Goal: Task Accomplishment & Management: Manage account settings

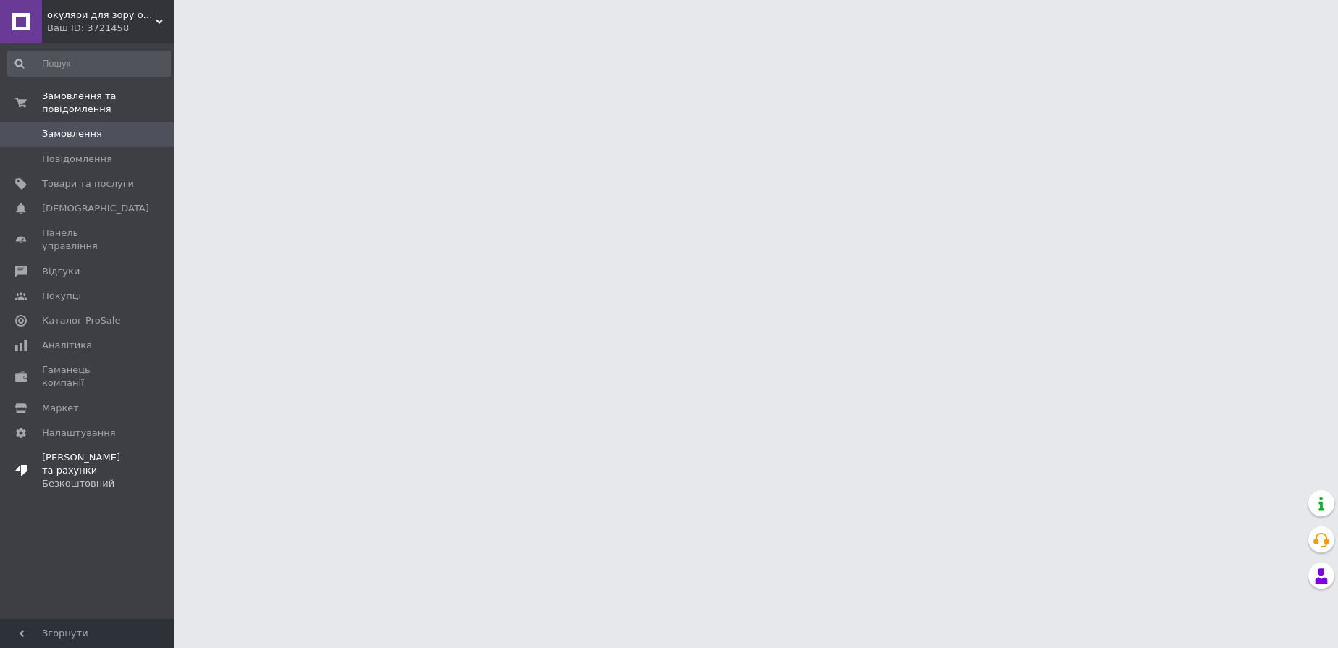
click at [68, 477] on div "Безкоштовний" at bounding box center [88, 483] width 92 height 13
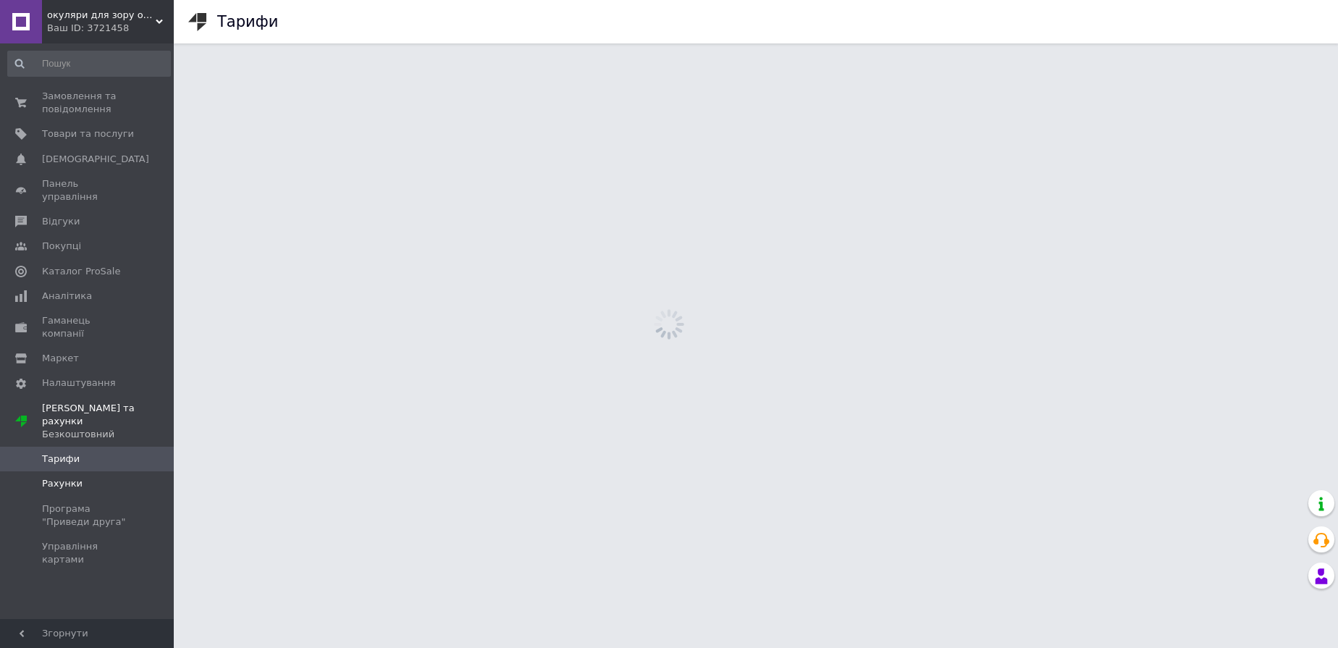
click at [54, 477] on span "Рахунки" at bounding box center [62, 483] width 41 height 13
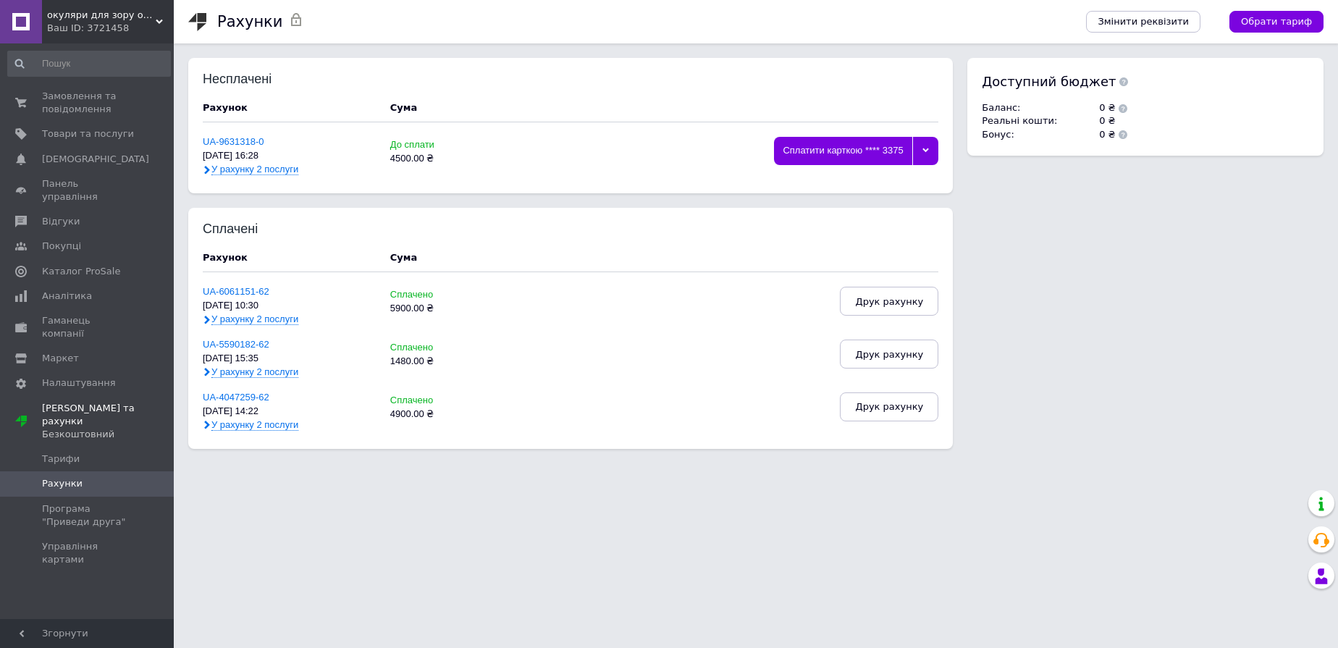
click at [265, 168] on span "У рахунку 2 послуги" at bounding box center [254, 170] width 87 height 12
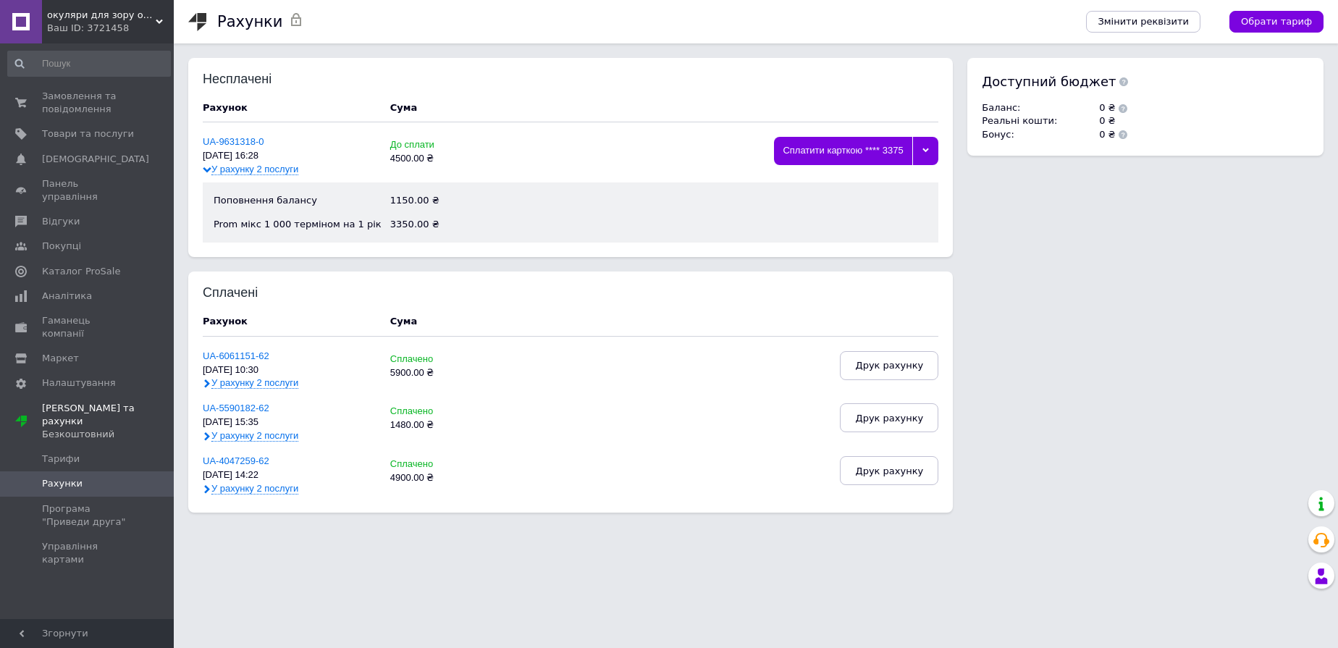
click at [157, 22] on use at bounding box center [159, 22] width 7 height 4
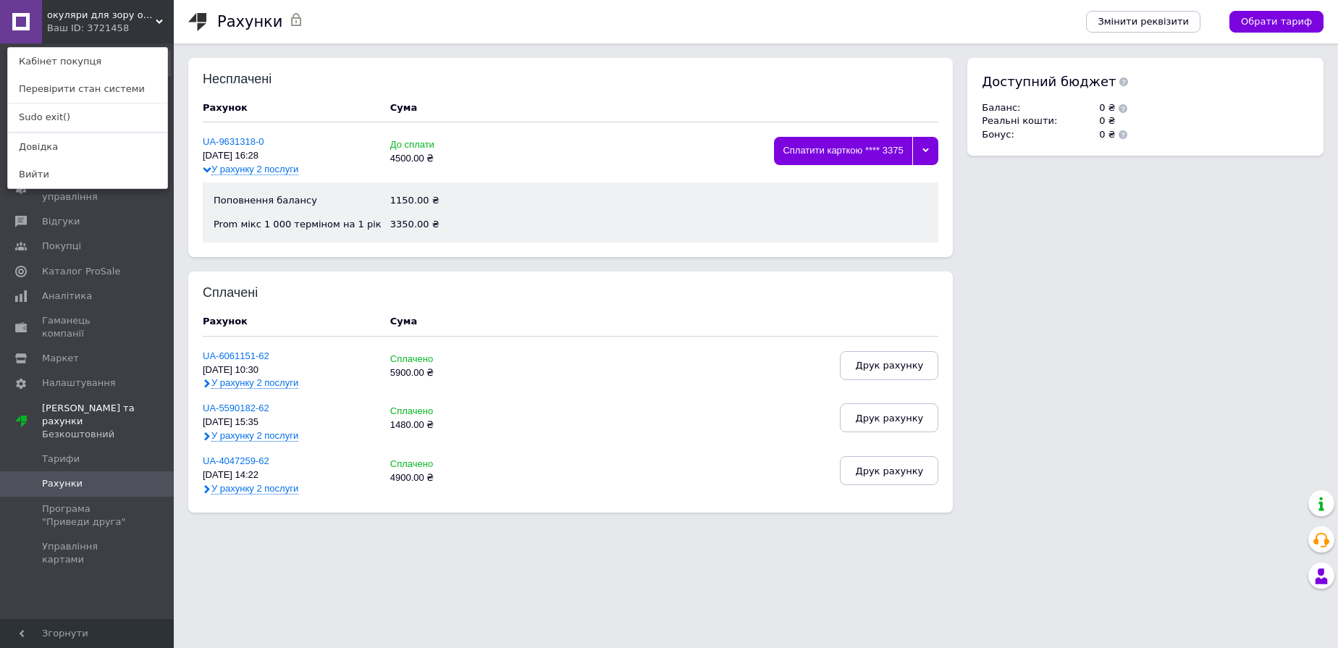
click at [90, 114] on link "Sudo exit()" at bounding box center [87, 118] width 159 height 28
